Goal: Information Seeking & Learning: Get advice/opinions

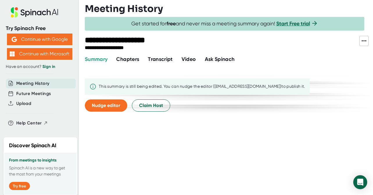
click at [165, 59] on span "Transcript" at bounding box center [160, 59] width 25 height 6
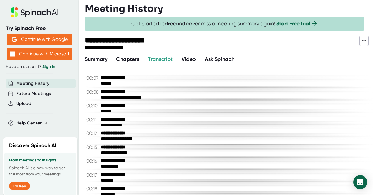
click at [219, 60] on span "Ask Spinach" at bounding box center [220, 59] width 30 height 6
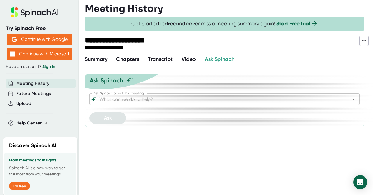
click at [160, 98] on input "Ask Spinach about this meeting:" at bounding box center [219, 99] width 243 height 8
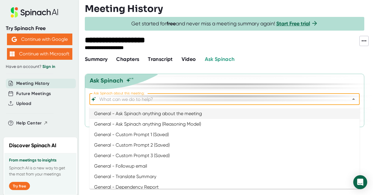
click at [166, 58] on span "Transcript" at bounding box center [160, 59] width 25 height 6
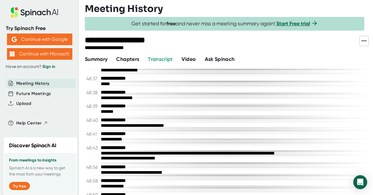
scroll to position [10168, 0]
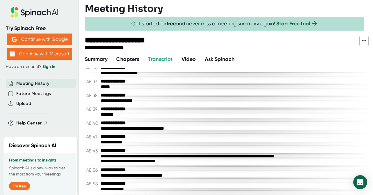
click at [221, 55] on button "Ask Spinach" at bounding box center [220, 59] width 30 height 8
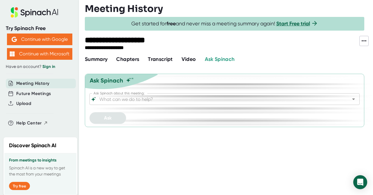
click at [132, 94] on div "Ask Spinach about this meeting:" at bounding box center [225, 99] width 270 height 12
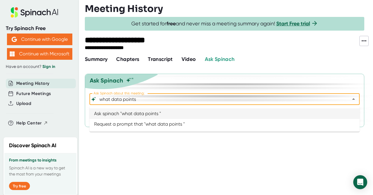
type input "what data points d"
drag, startPoint x: 148, startPoint y: 98, endPoint x: 76, endPoint y: 97, distance: 72.4
click at [76, 97] on div "**********" at bounding box center [186, 97] width 373 height 195
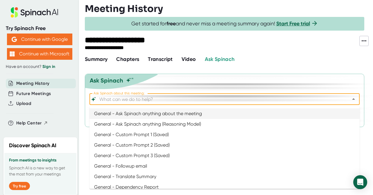
click at [136, 112] on li "General - Ask Spinach anything about the meeting" at bounding box center [225, 113] width 270 height 10
type input "General - Ask Spinach anything about the meeting"
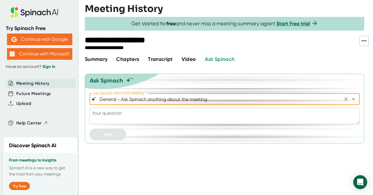
click at [136, 113] on textarea at bounding box center [225, 116] width 270 height 16
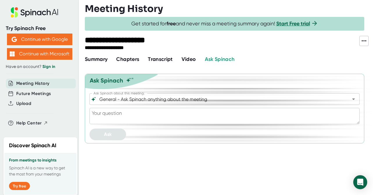
type textarea "w"
type textarea "x"
type textarea "wh"
type textarea "x"
type textarea "wha"
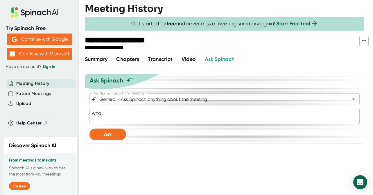
type textarea "x"
type textarea "what"
type textarea "x"
type textarea "what"
type textarea "x"
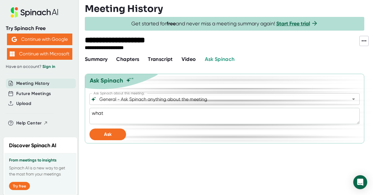
type textarea "what d"
type textarea "x"
type textarea "what da"
type textarea "x"
type textarea "what dat"
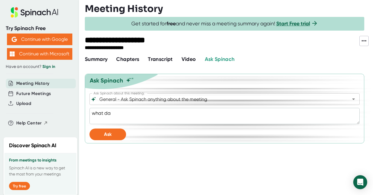
type textarea "x"
type textarea "what data"
type textarea "x"
type textarea "what data"
type textarea "x"
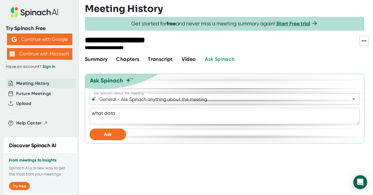
type textarea "what data p"
type textarea "x"
type textarea "what data po"
type textarea "x"
type textarea "what data poi"
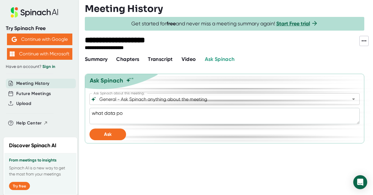
type textarea "x"
type textarea "what data poin"
type textarea "x"
type textarea "what data point"
type textarea "x"
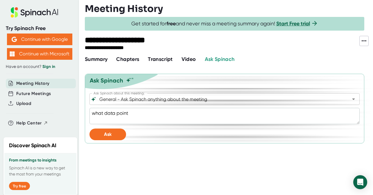
type textarea "what data points"
type textarea "x"
type textarea "what data points"
type textarea "x"
type textarea "what data points t"
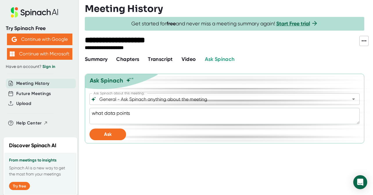
type textarea "x"
type textarea "what data points to"
type textarea "x"
type textarea "what data points to"
type textarea "x"
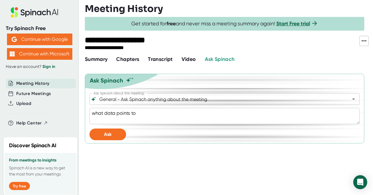
type textarea "what data points to"
type textarea "x"
type textarea "what data points t"
type textarea "x"
type textarea "what data points"
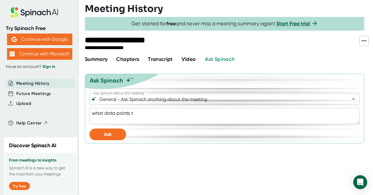
type textarea "x"
type textarea "what data points d"
type textarea "x"
type textarea "what data points di"
type textarea "x"
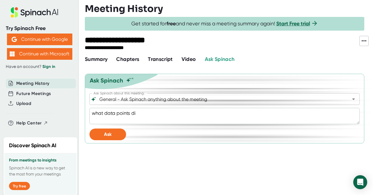
type textarea "what data points did"
type textarea "x"
type textarea "what data points did"
type textarea "x"
type textarea "what data points did l"
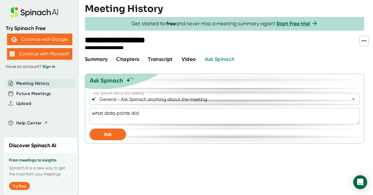
type textarea "x"
type textarea "what data points did la"
type textarea "x"
type textarea "what data points did lar"
type textarea "x"
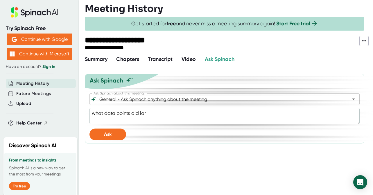
type textarea "what data points did la"
type textarea "x"
type textarea "what data points did [PERSON_NAME]"
type textarea "x"
type textarea "what data points did [PERSON_NAME]"
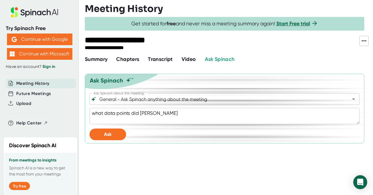
type textarea "x"
type textarea "what data points did laure"
type textarea "x"
type textarea "what data points did [PERSON_NAME]"
type textarea "x"
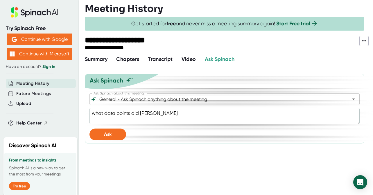
type textarea "what data points did [PERSON_NAME]"
type textarea "x"
type textarea "what data points did [PERSON_NAME]"
type textarea "x"
type textarea "what data points did [PERSON_NAME]"
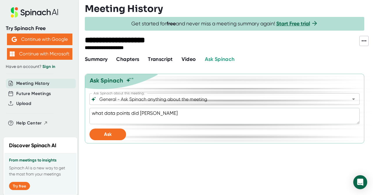
type textarea "x"
type textarea "what data points did lauren talk"
type textarea "x"
type textarea "what data points did lauren talk"
type textarea "x"
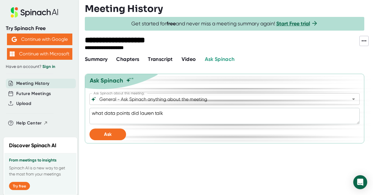
type textarea "what data points did lauren talk a"
type textarea "x"
type textarea "what data points did lauren talk ab"
type textarea "x"
type textarea "what data points did [PERSON_NAME] talk abo"
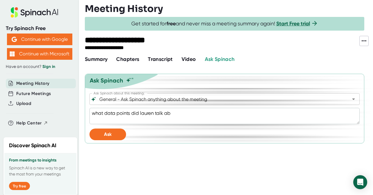
type textarea "x"
type textarea "what data points did [PERSON_NAME] talk abou"
type textarea "x"
type textarea "what data points did lauren talk about"
type textarea "x"
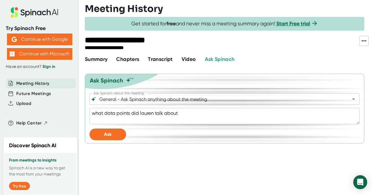
type textarea "what data points did lauren talk about"
type textarea "x"
type textarea "what data points did [PERSON_NAME] talk about h"
type textarea "x"
type textarea "what data points did [PERSON_NAME] talk about ha"
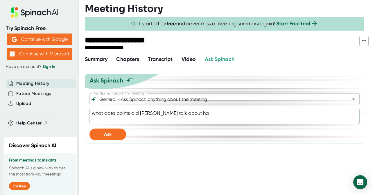
type textarea "x"
type textarea "what data points did [PERSON_NAME] talk about hav"
type textarea "x"
type textarea "what data points did [PERSON_NAME] talk about havi"
type textarea "x"
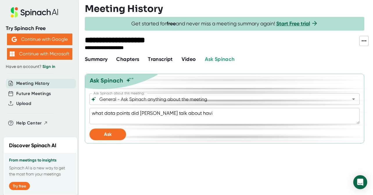
type textarea "what data points did [PERSON_NAME] talk about havin"
type textarea "x"
type textarea "what data points did [PERSON_NAME] talk about having"
type textarea "x"
type textarea "what data points did [PERSON_NAME] talk about having"
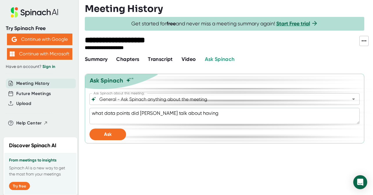
type textarea "x"
type textarea "what data points did [PERSON_NAME] talk about having f"
type textarea "x"
type textarea "what data points did [PERSON_NAME] talk about having fo"
type textarea "x"
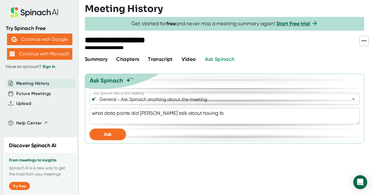
type textarea "what data points did [PERSON_NAME] talk about having for"
type textarea "x"
type textarea "what data points did [PERSON_NAME] talk about having for"
type textarea "x"
type textarea "what data points did [PERSON_NAME] talk about having for i"
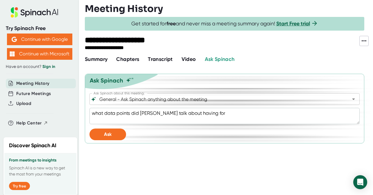
type textarea "x"
type textarea "what data points did [PERSON_NAME] talk about having for in"
type textarea "x"
type textarea "what data points did [PERSON_NAME] talk about having for inb"
type textarea "x"
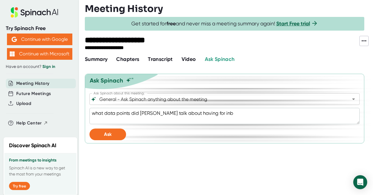
type textarea "what data points did [PERSON_NAME] talk about having for inbo"
type textarea "x"
type textarea "what data points did [PERSON_NAME] talk about having for inbou"
type textarea "x"
type textarea "what data points did [PERSON_NAME] talk about having for inboun"
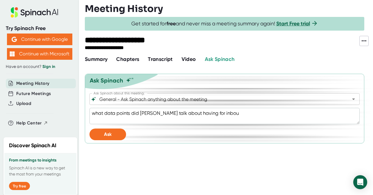
type textarea "x"
type textarea "what data points did [PERSON_NAME] talk about having for inbound"
type textarea "x"
type textarea "what data points did [PERSON_NAME] talk about having for inbound"
type textarea "x"
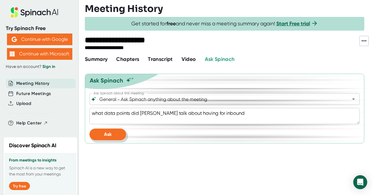
type textarea "what data points did [PERSON_NAME] talk about having for inbound"
click at [119, 133] on button "Ask" at bounding box center [108, 134] width 37 height 12
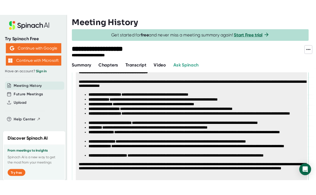
scroll to position [99, 0]
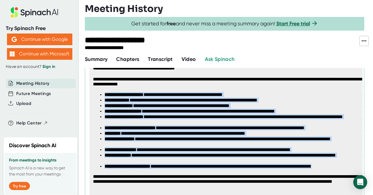
drag, startPoint x: 105, startPoint y: 94, endPoint x: 361, endPoint y: 167, distance: 265.7
click at [361, 167] on ul "**********" at bounding box center [228, 130] width 270 height 77
copy ul "**********"
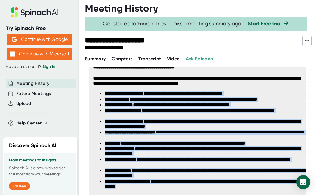
copy ul "**********"
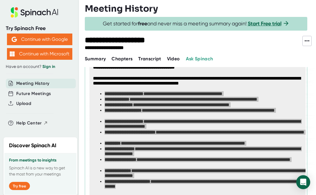
type textarea "x"
